Goal: Information Seeking & Learning: Compare options

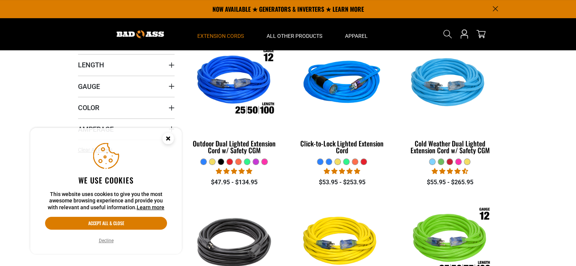
scroll to position [167, 0]
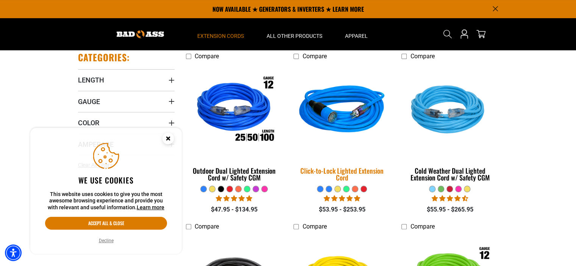
click at [340, 111] on img at bounding box center [342, 111] width 106 height 97
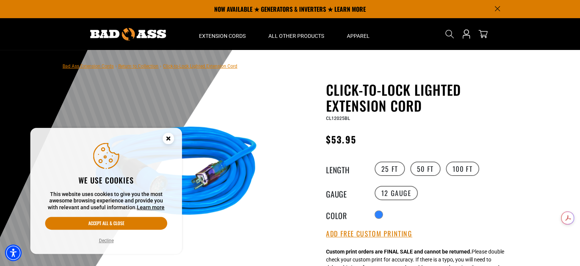
click at [174, 133] on icon "Cookie Consent" at bounding box center [168, 139] width 23 height 23
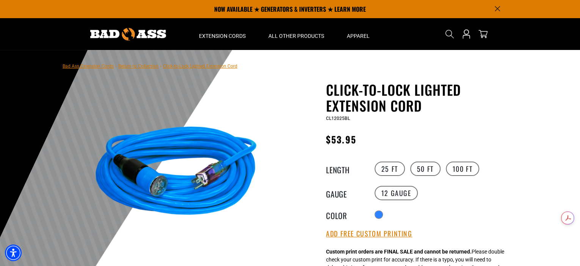
click at [494, 150] on div "Regular price $53.95 Regular price Sale price 53.95 Unit price / per Sale Sold …" at bounding box center [419, 141] width 186 height 19
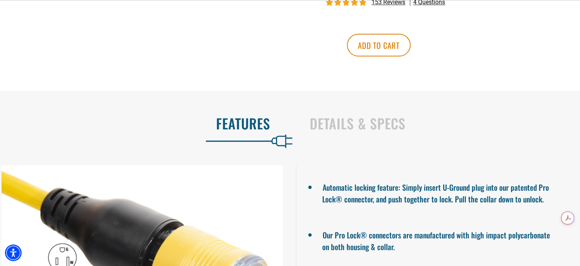
scroll to position [530, 0]
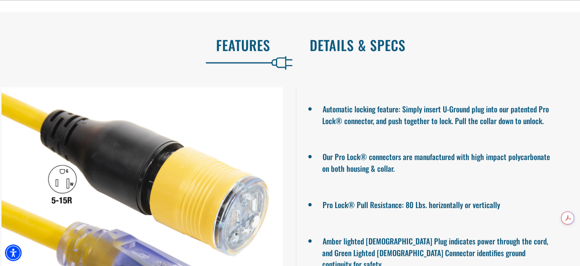
click at [374, 53] on h2 "Details & Specs" at bounding box center [437, 45] width 254 height 16
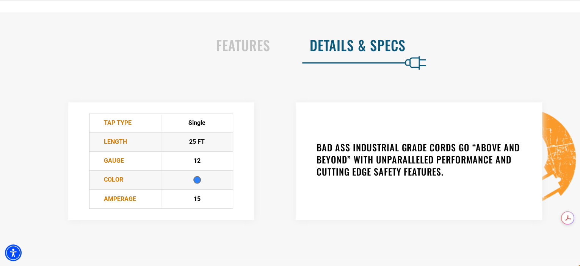
click at [63, 213] on div "TAP Type Single Length 25 FT Gauge 12 Color Amperage 15" at bounding box center [161, 161] width 258 height 148
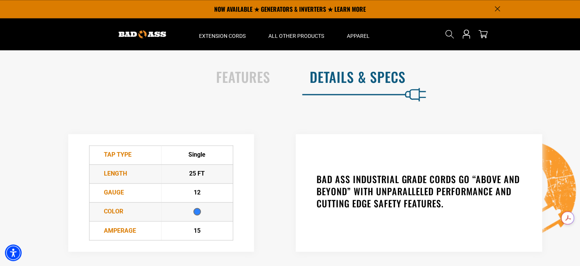
scroll to position [485, 0]
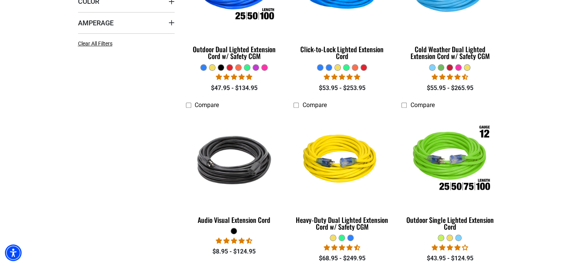
scroll to position [299, 0]
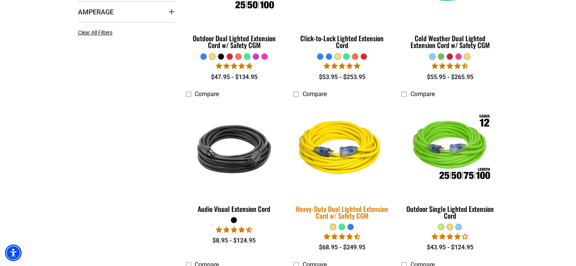
click at [312, 207] on div "Heavy-Duty Dual Lighted Extension Cord w/ Safety CGM" at bounding box center [342, 213] width 97 height 14
